Goal: Task Accomplishment & Management: Manage account settings

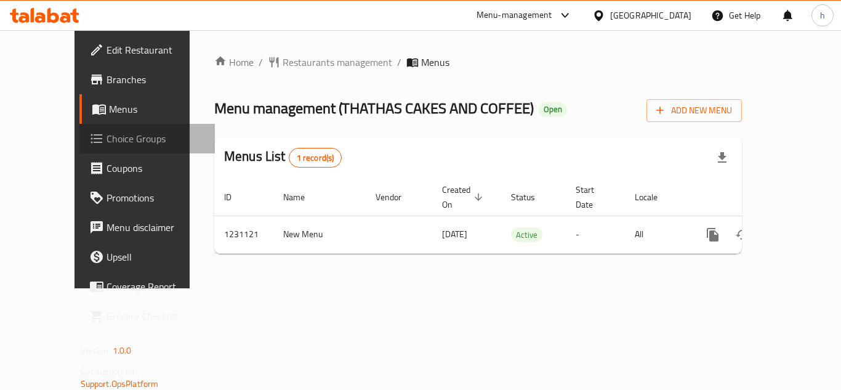
click at [107, 140] on span "Choice Groups" at bounding box center [156, 138] width 99 height 15
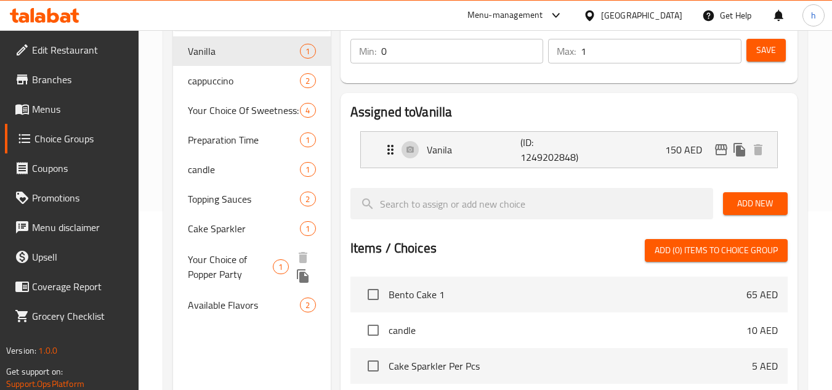
scroll to position [123, 0]
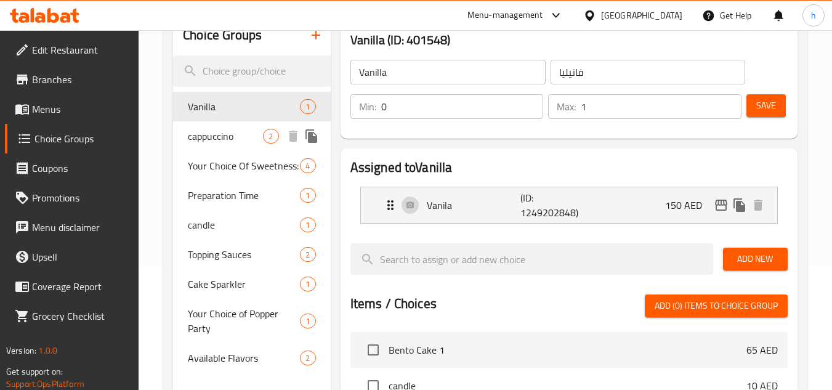
click at [217, 138] on span "cappuccino" at bounding box center [225, 136] width 75 height 15
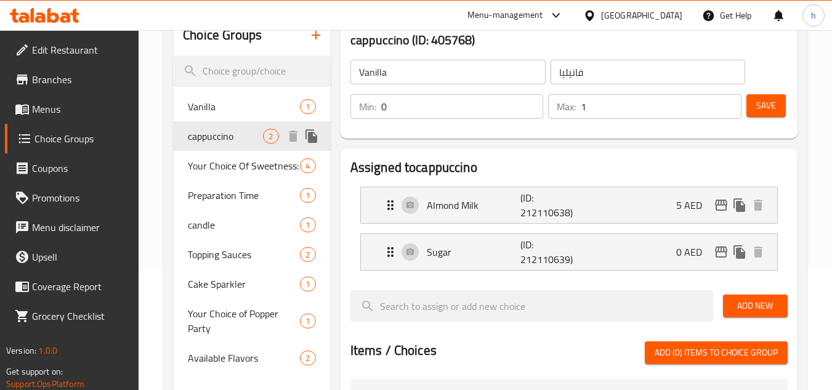
type input "cappuccino"
type input "كابتشينو"
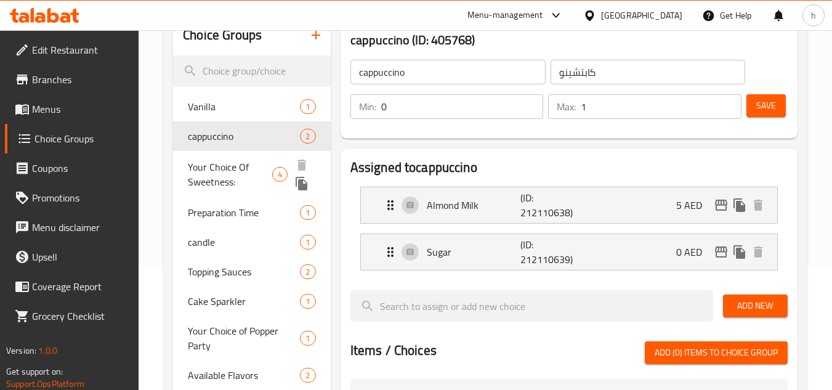
click at [218, 171] on span "Your Choice Of Sweetness:" at bounding box center [230, 174] width 84 height 30
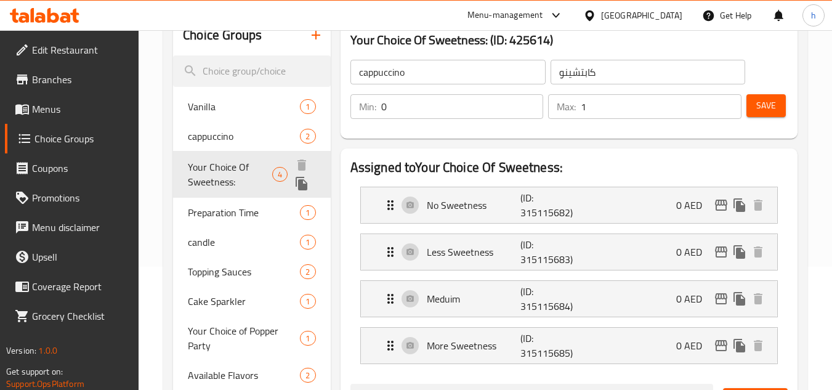
type input "Your Choice Of Sweetness:"
type input ":اختيارك من الحلاوة"
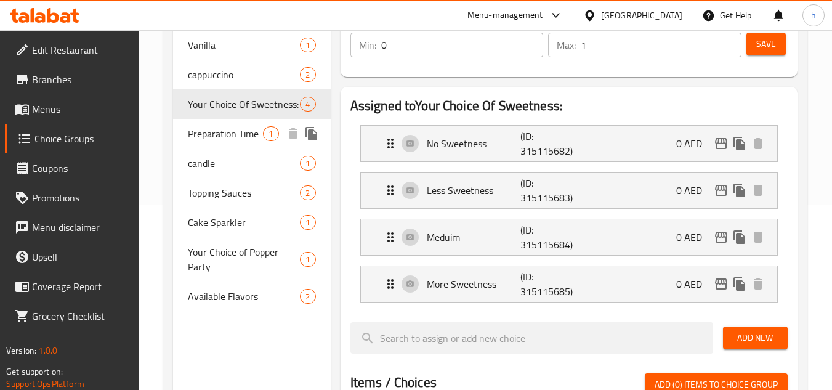
click at [222, 143] on div "Preparation Time 1" at bounding box center [251, 134] width 157 height 30
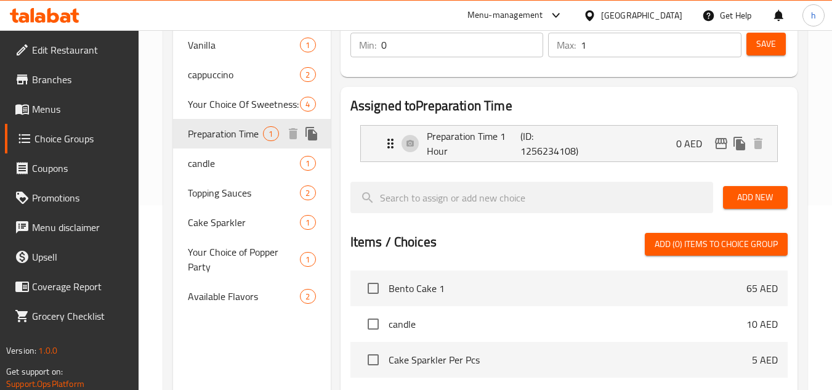
type input "Preparation Time"
type input "وقت التحضير"
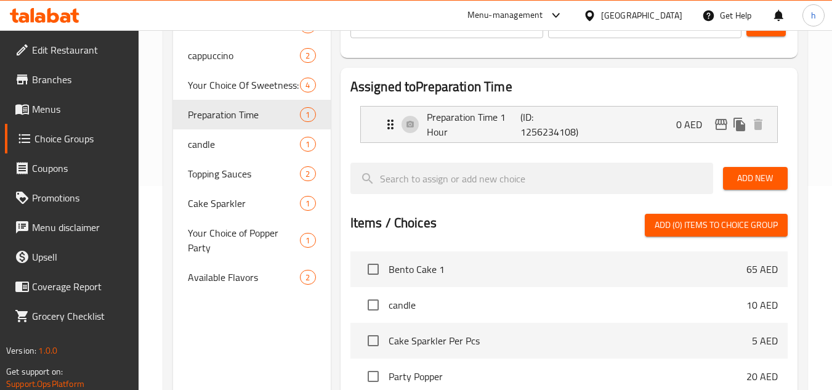
scroll to position [183, 0]
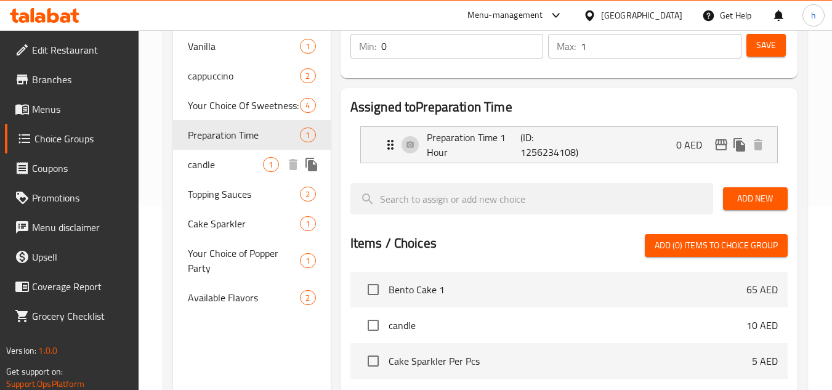
click at [216, 170] on span "candle" at bounding box center [225, 164] width 75 height 15
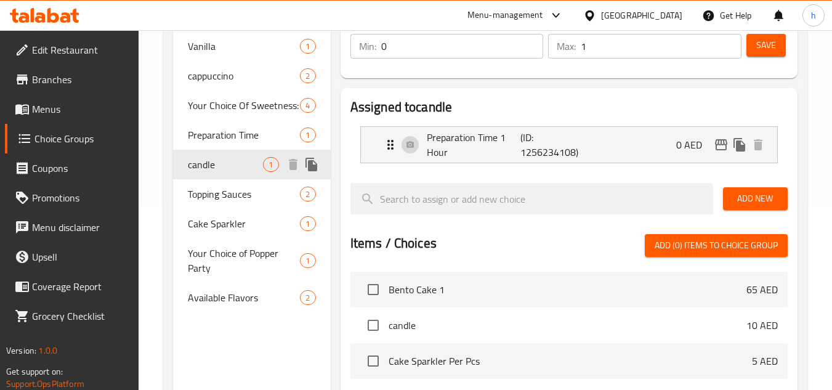
type input "candle"
type input "شمعة"
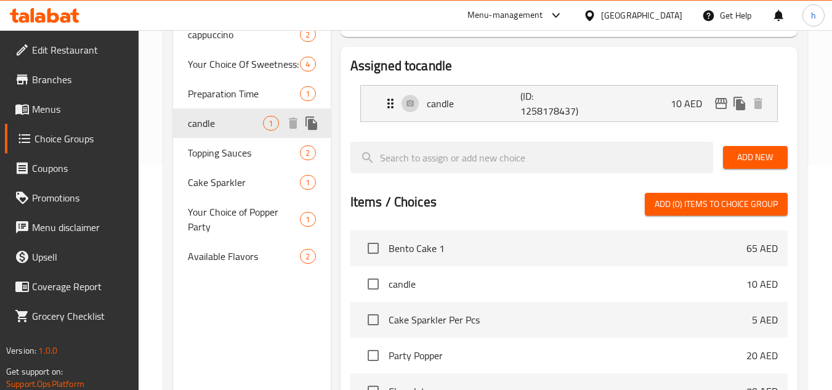
scroll to position [245, 0]
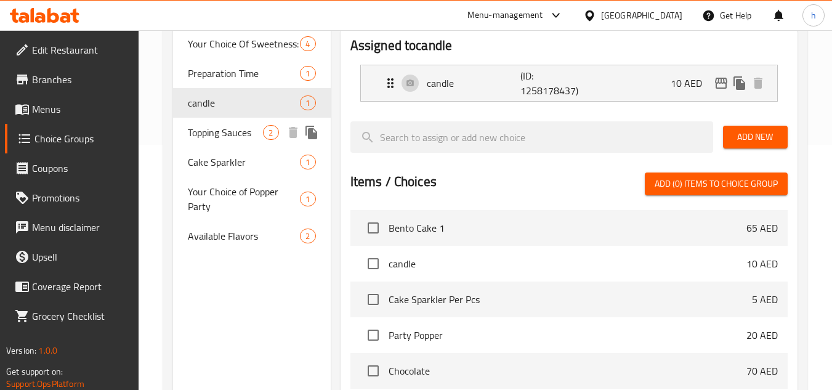
click at [225, 140] on span "Topping Sauces" at bounding box center [225, 132] width 75 height 15
type input "Topping Sauces"
type input "صلصات تزيين"
type input "2"
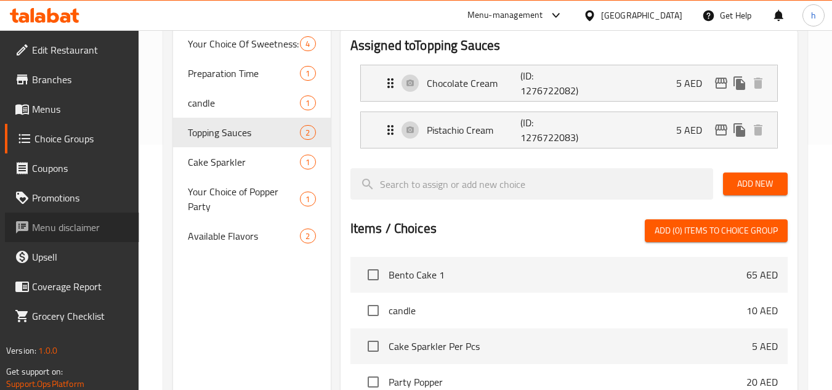
click at [58, 232] on span "Menu disclaimer" at bounding box center [80, 227] width 97 height 15
